Goal: Task Accomplishment & Management: Manage account settings

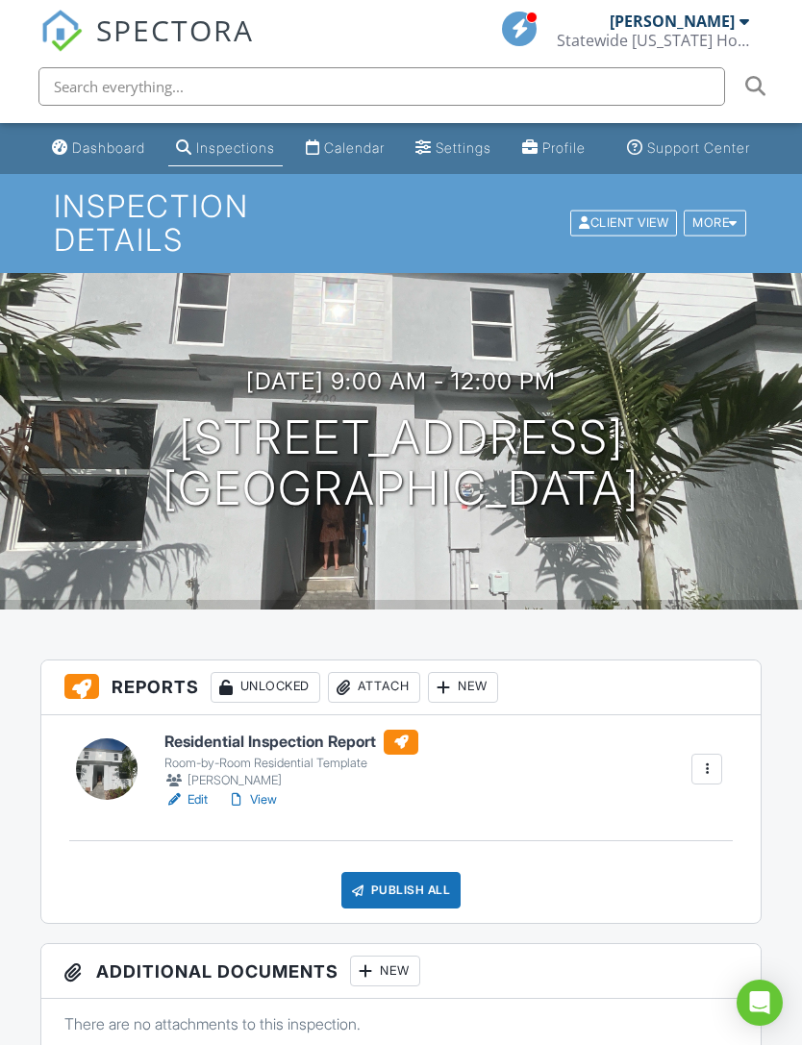
click at [294, 731] on h6 "Residential Inspection Report" at bounding box center [291, 742] width 254 height 25
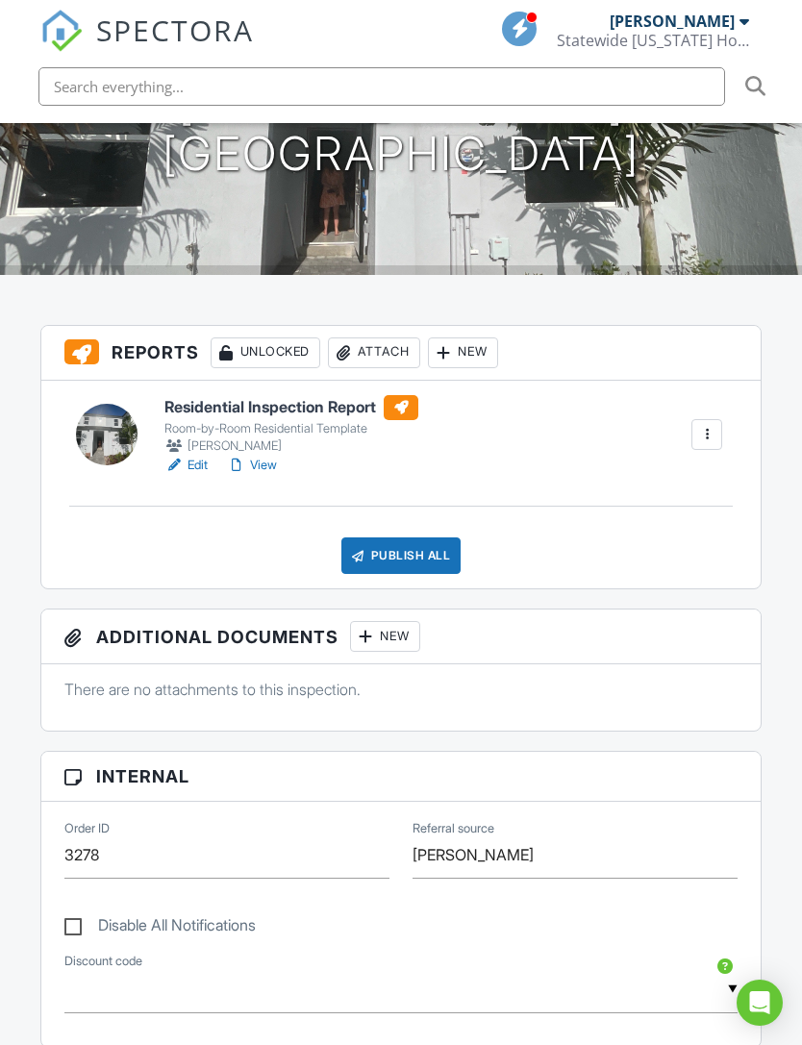
scroll to position [316, 0]
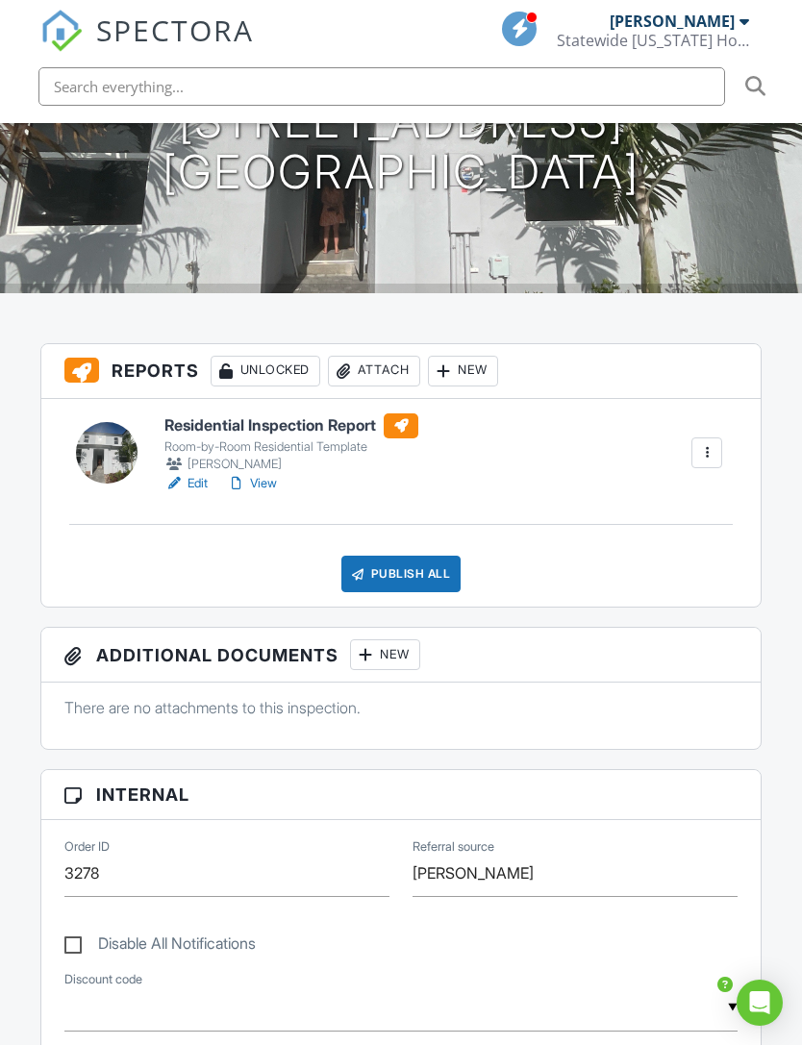
click at [378, 356] on div "Attach" at bounding box center [374, 371] width 92 height 31
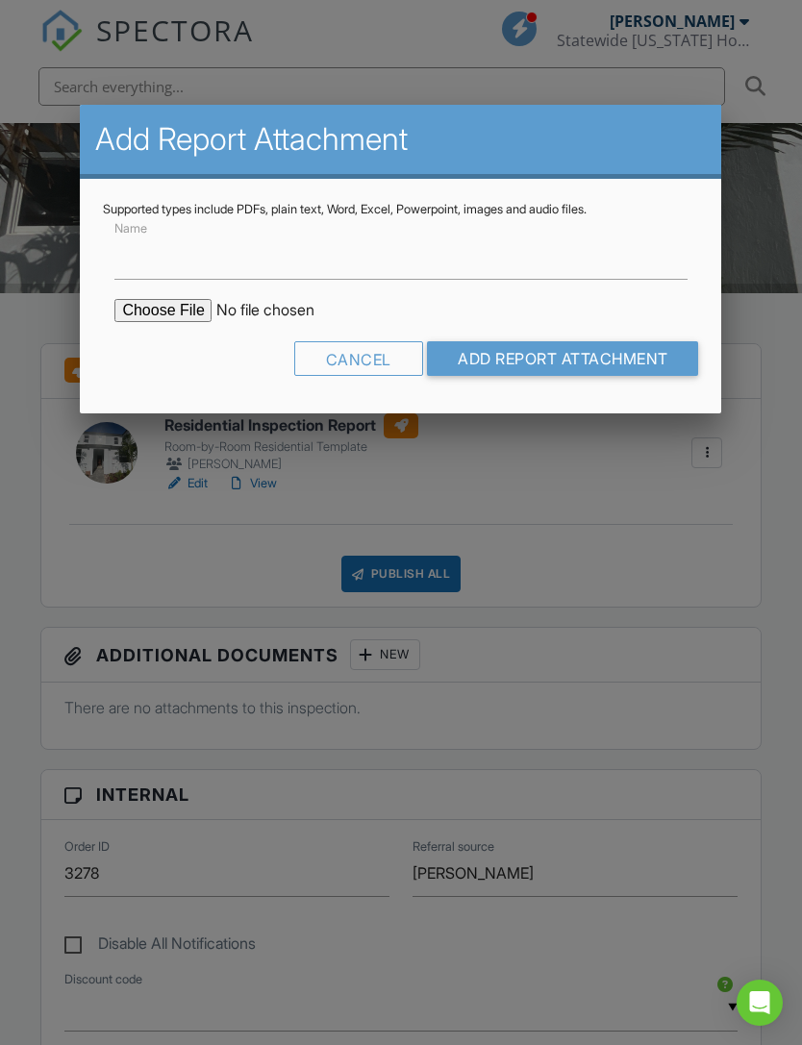
click at [169, 303] on input "file" at bounding box center [277, 310] width 327 height 23
type input "C:\fakepath\[PERSON_NAME] Wind Mitigation copy (Compressed).pdf"
click at [583, 345] on input "Add Report Attachment" at bounding box center [563, 358] width 272 height 35
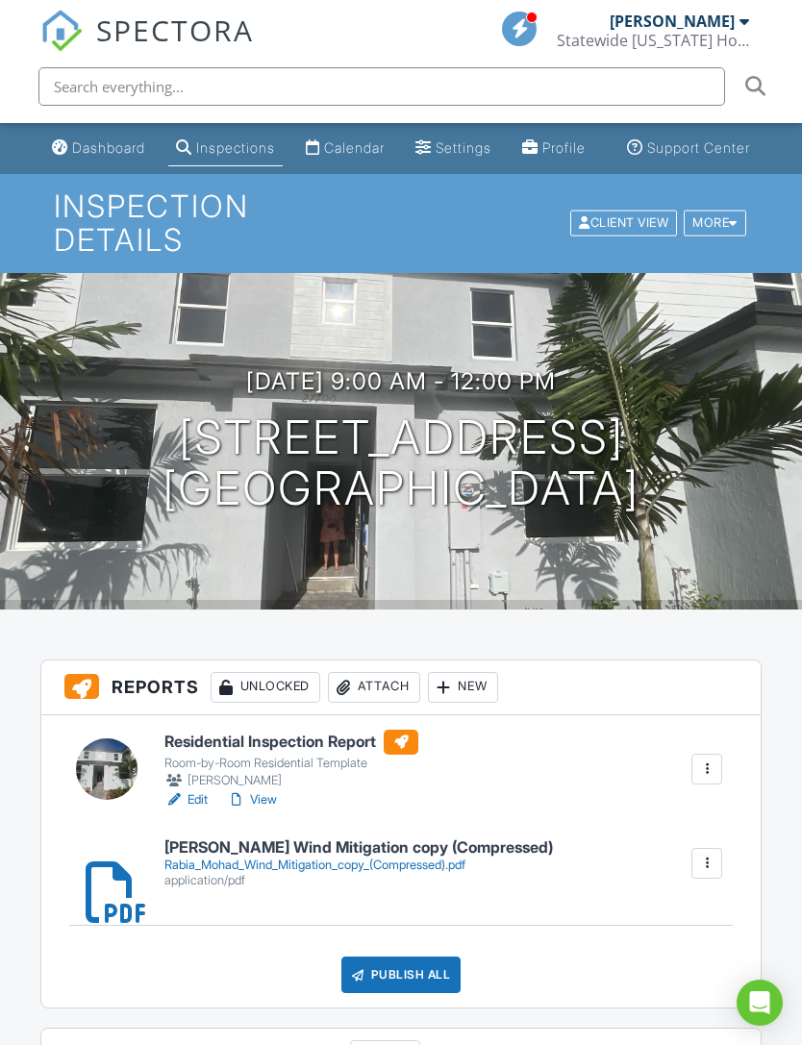
click at [408, 959] on div "Publish All" at bounding box center [401, 974] width 120 height 37
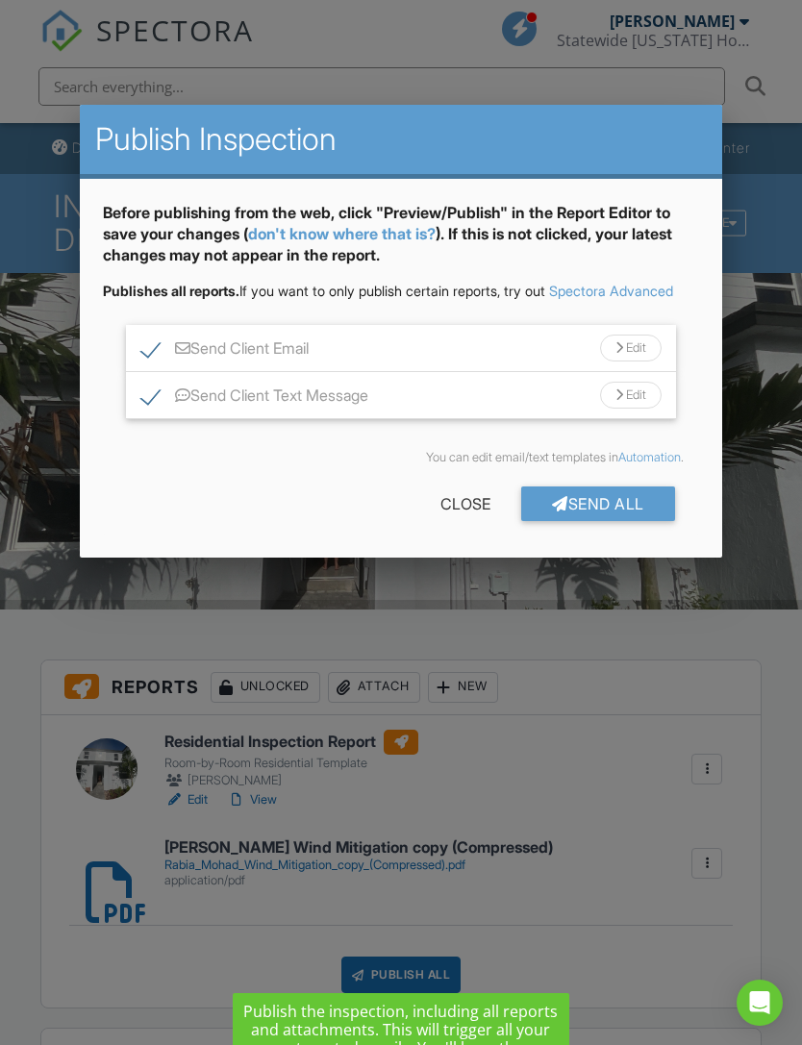
click at [614, 521] on div "Send All" at bounding box center [598, 503] width 154 height 35
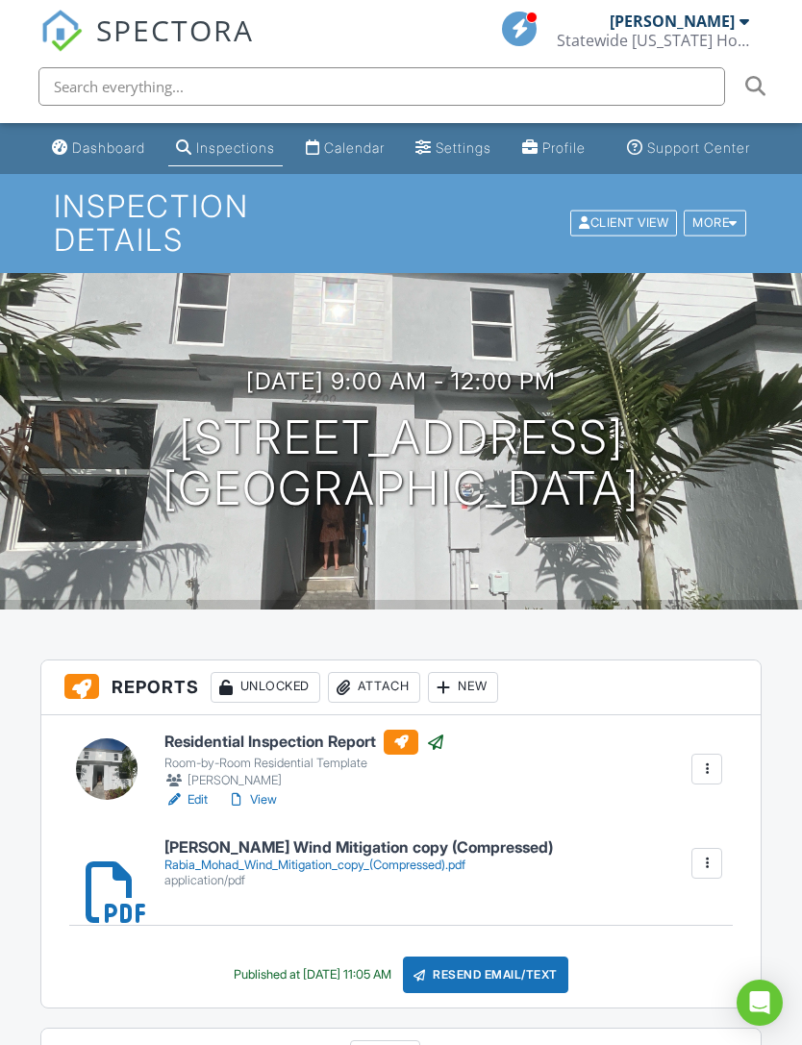
click at [62, 27] on img at bounding box center [61, 31] width 42 height 42
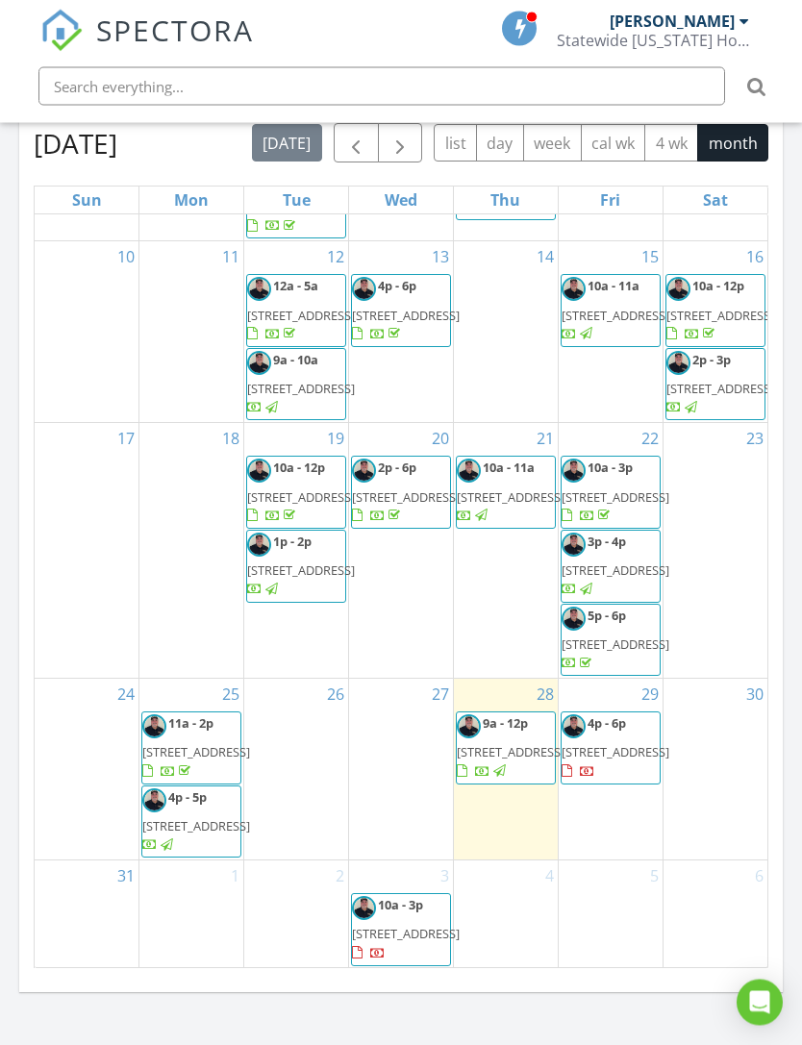
scroll to position [1954, 0]
